Goal: Find contact information: Find contact information

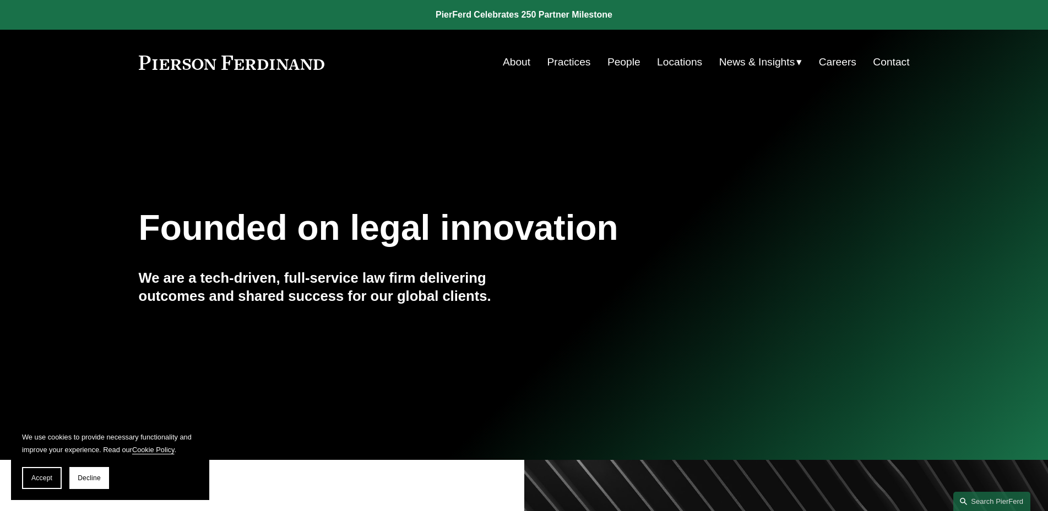
click at [666, 62] on link "Locations" at bounding box center [679, 62] width 45 height 21
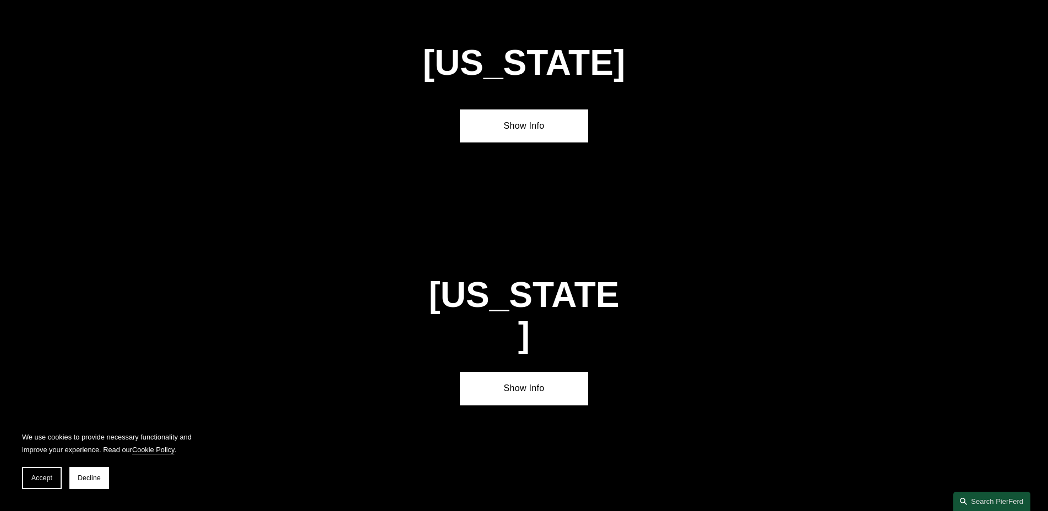
scroll to position [3426, 0]
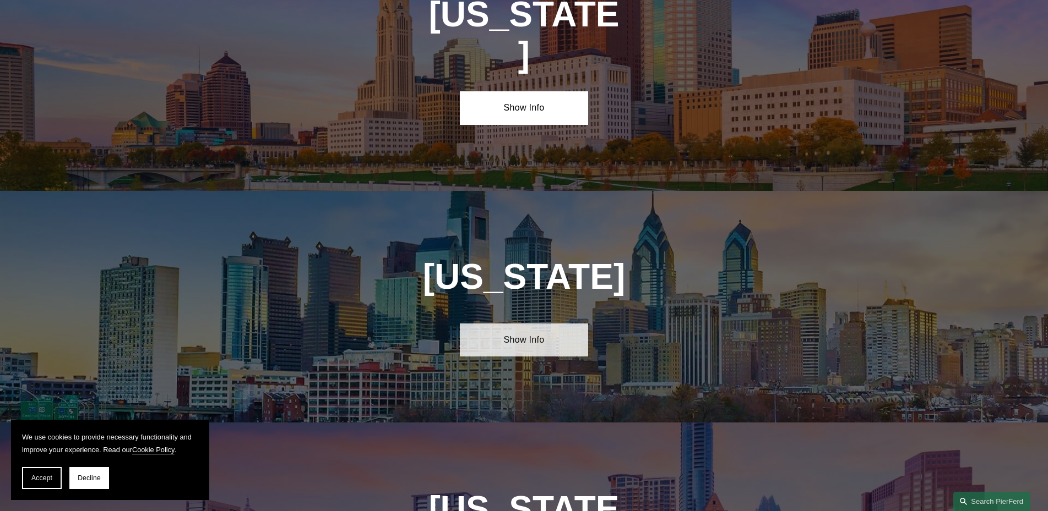
click at [530, 324] on link "Show Info" at bounding box center [524, 340] width 128 height 33
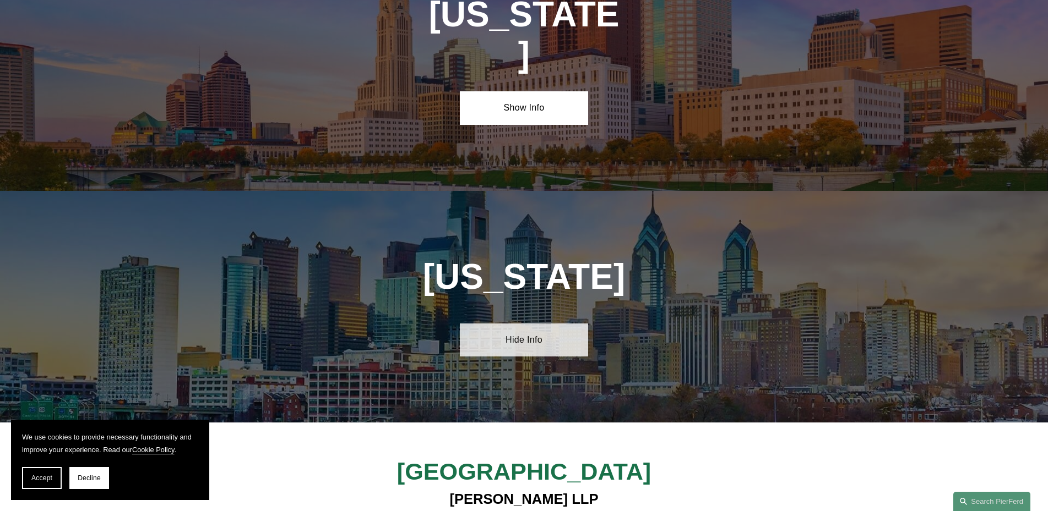
scroll to position [3706, 0]
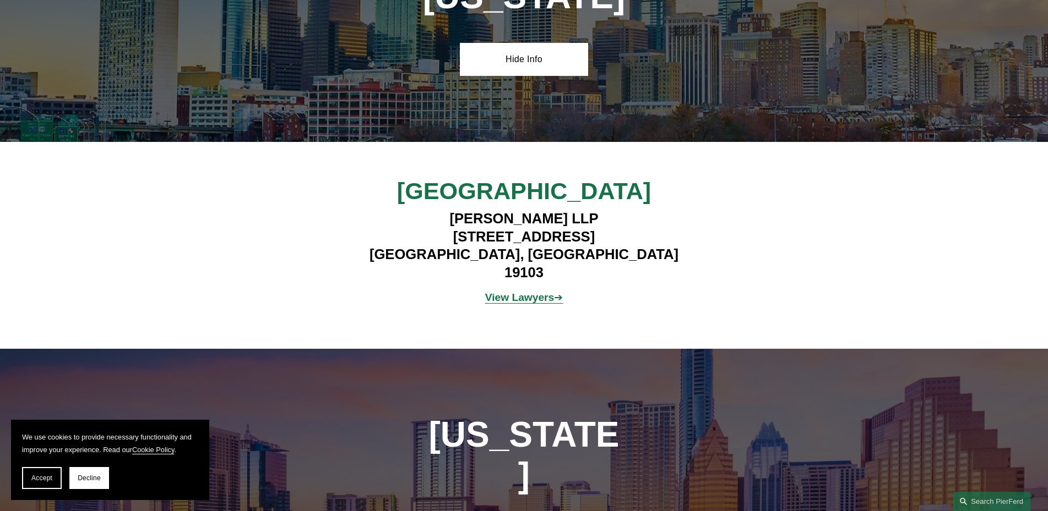
click at [503, 292] on strong "View Lawyers" at bounding box center [519, 298] width 69 height 12
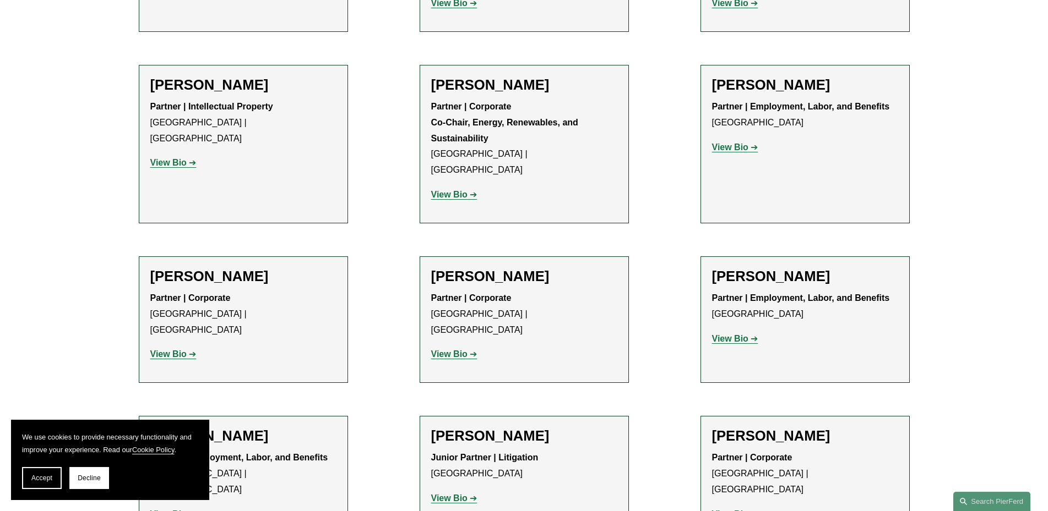
scroll to position [1629, 0]
